Goal: Find specific page/section: Find specific page/section

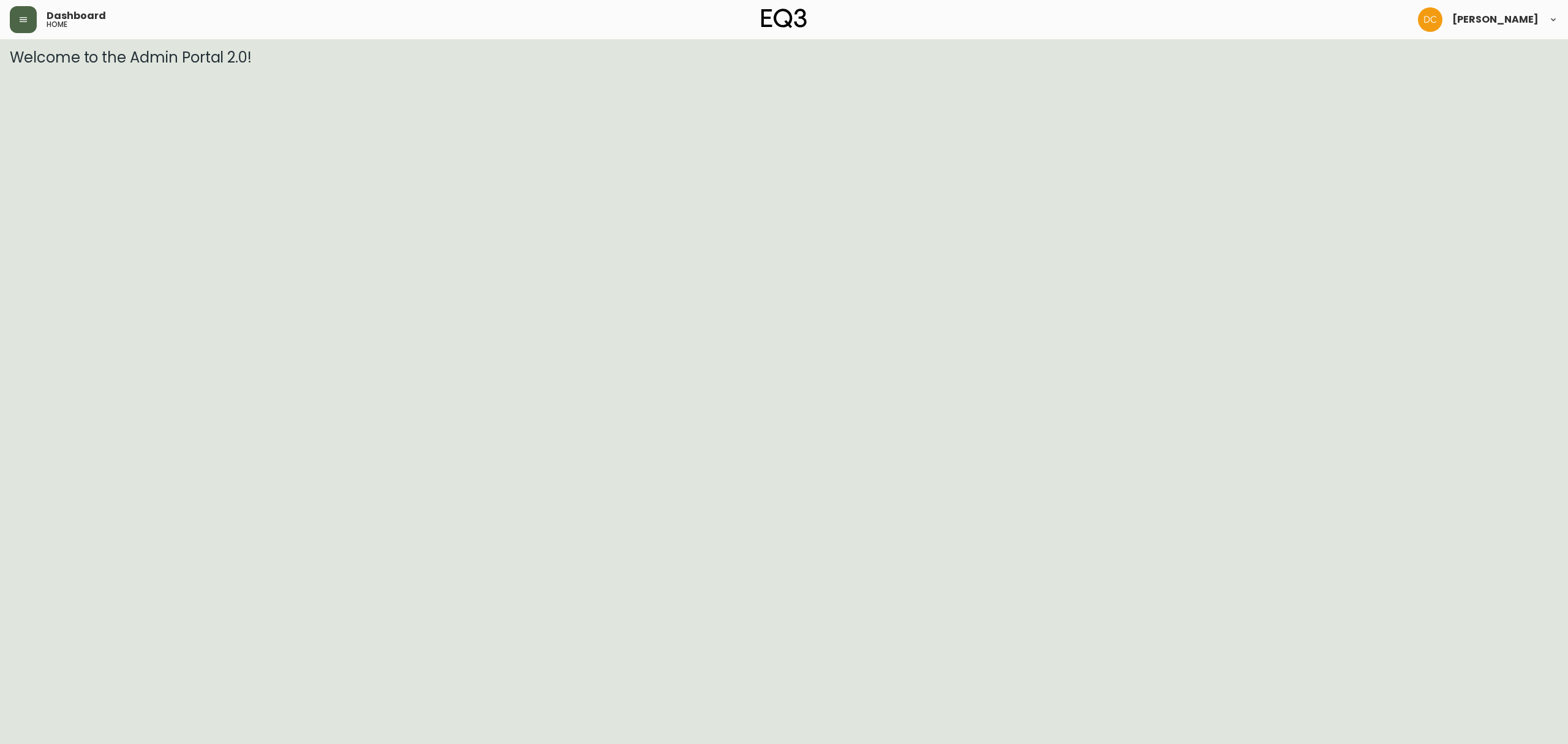
click at [23, 25] on button "button" at bounding box center [23, 20] width 27 height 27
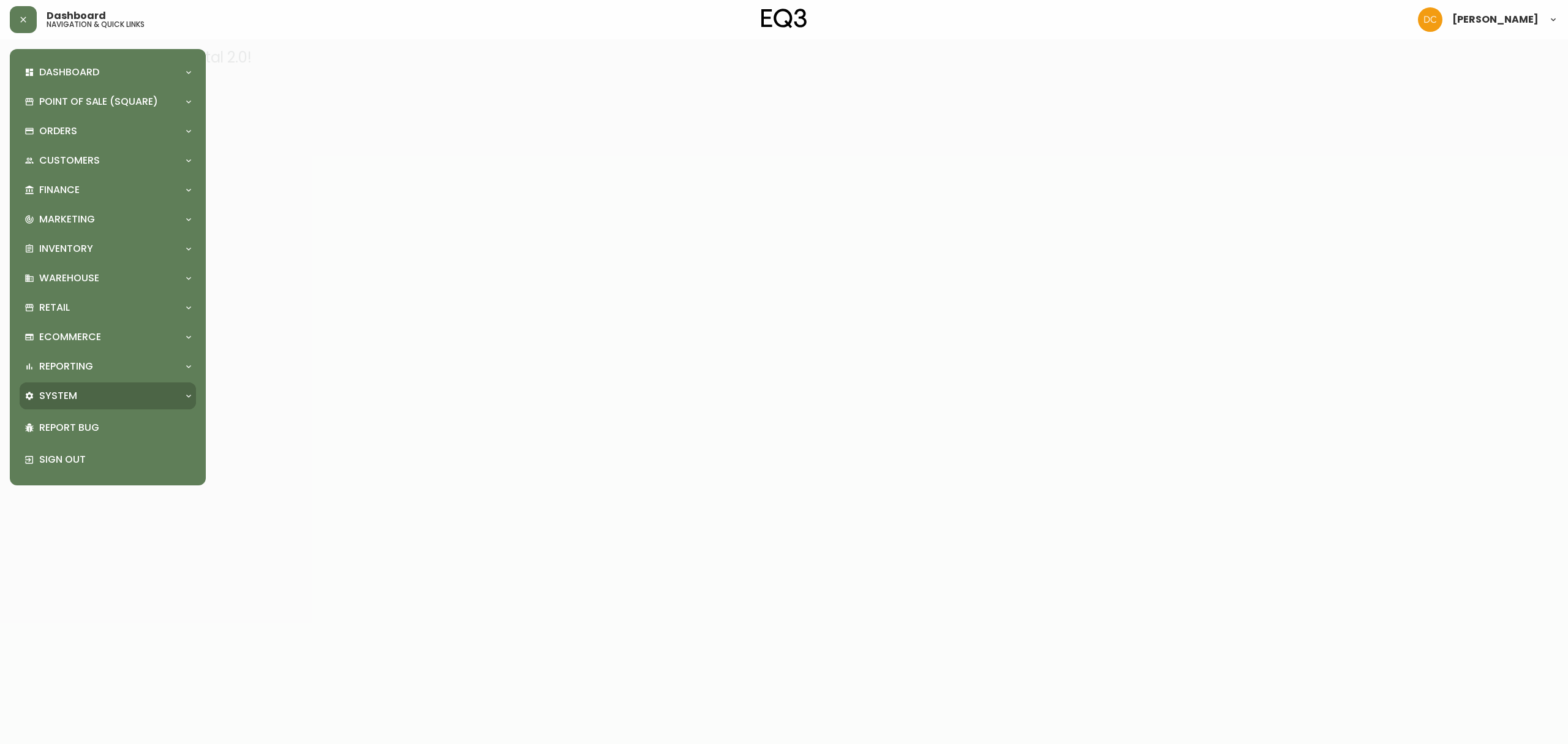
click at [94, 392] on div "System" at bounding box center [101, 395] width 154 height 13
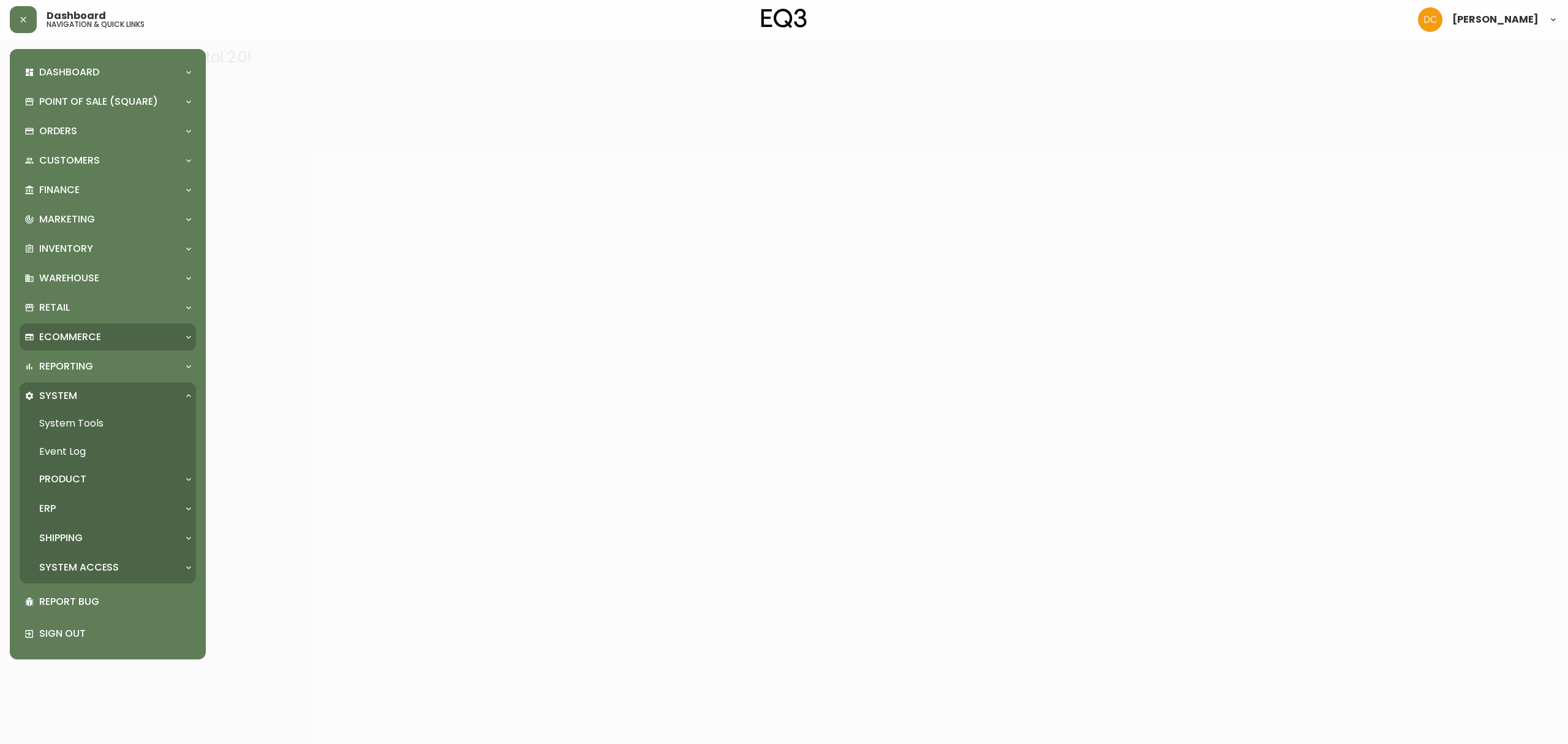
click at [74, 335] on p "Ecommerce" at bounding box center [70, 337] width 62 height 13
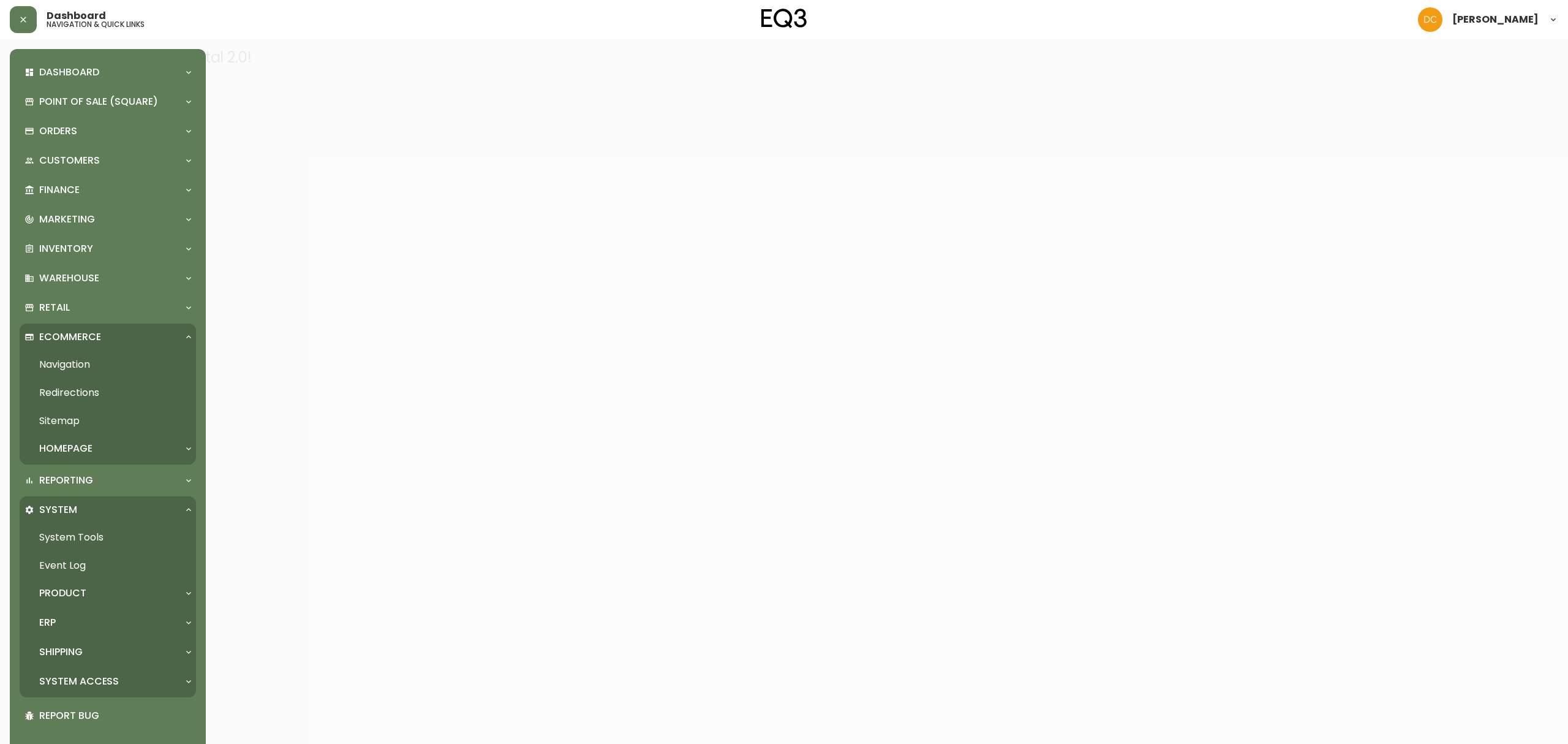
click at [101, 449] on div "Homepage" at bounding box center [101, 448] width 154 height 13
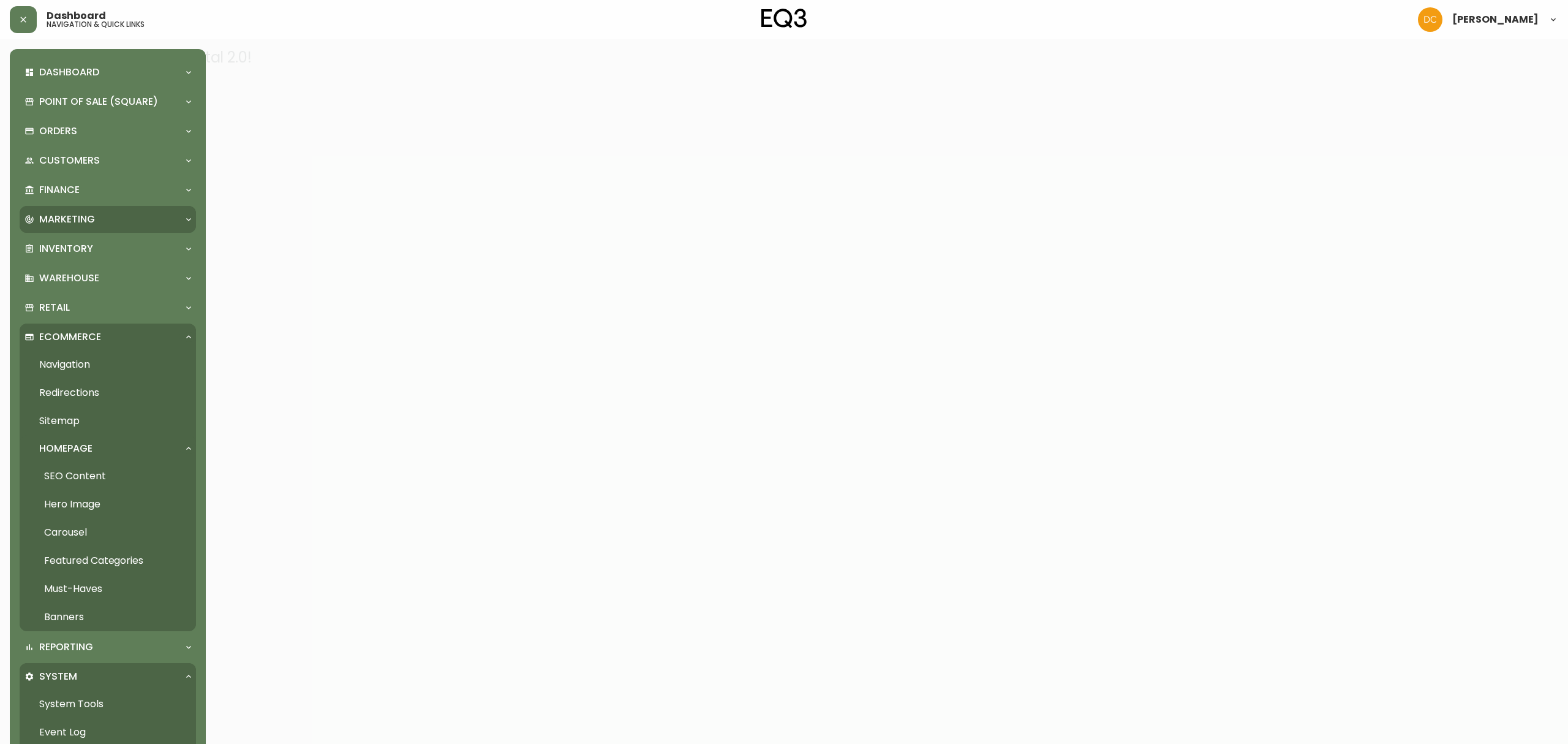
click at [87, 223] on p "Marketing" at bounding box center [67, 219] width 56 height 13
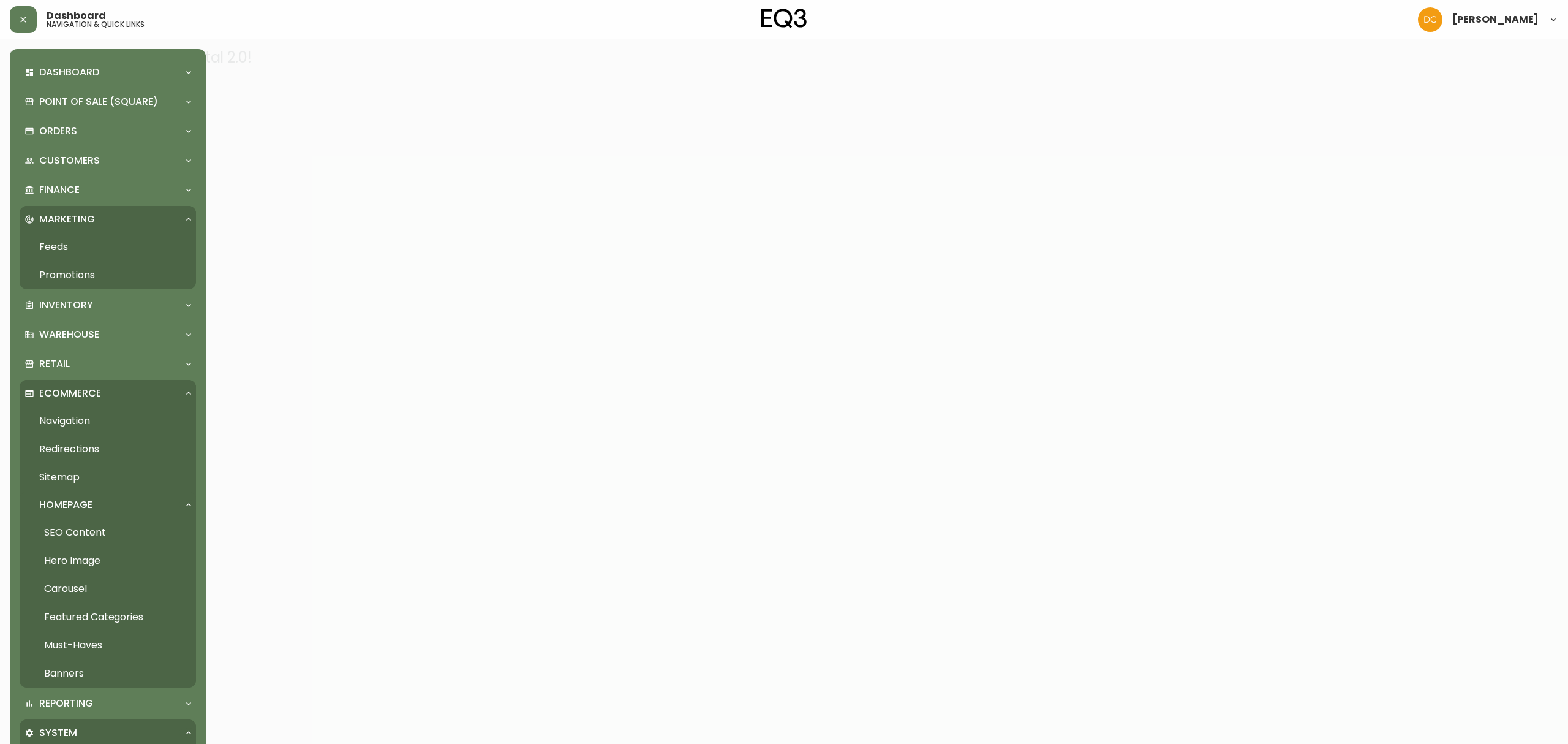
click at [80, 250] on link "Feeds" at bounding box center [108, 247] width 176 height 28
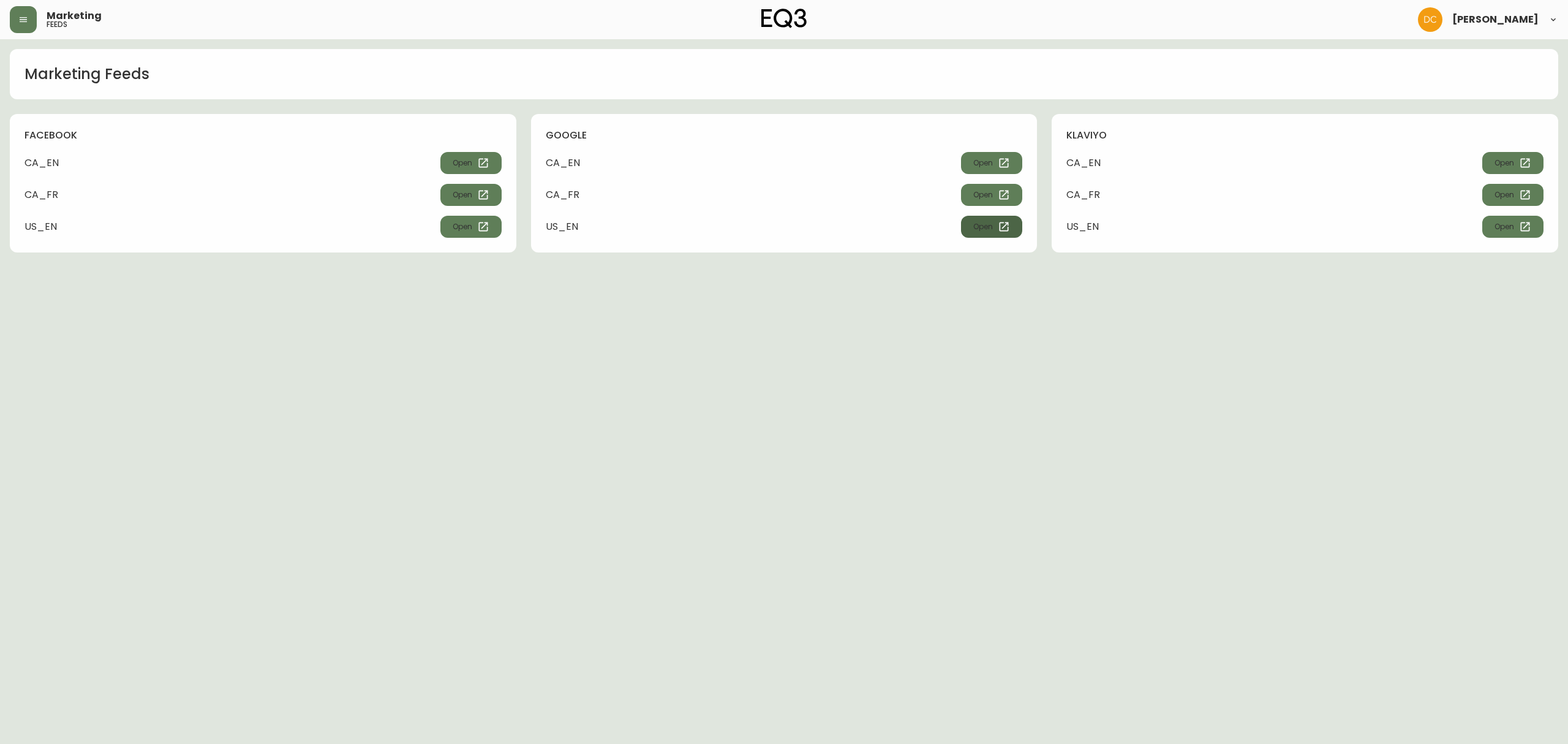
click at [987, 234] on link "Open" at bounding box center [991, 227] width 61 height 22
